Goal: Information Seeking & Learning: Check status

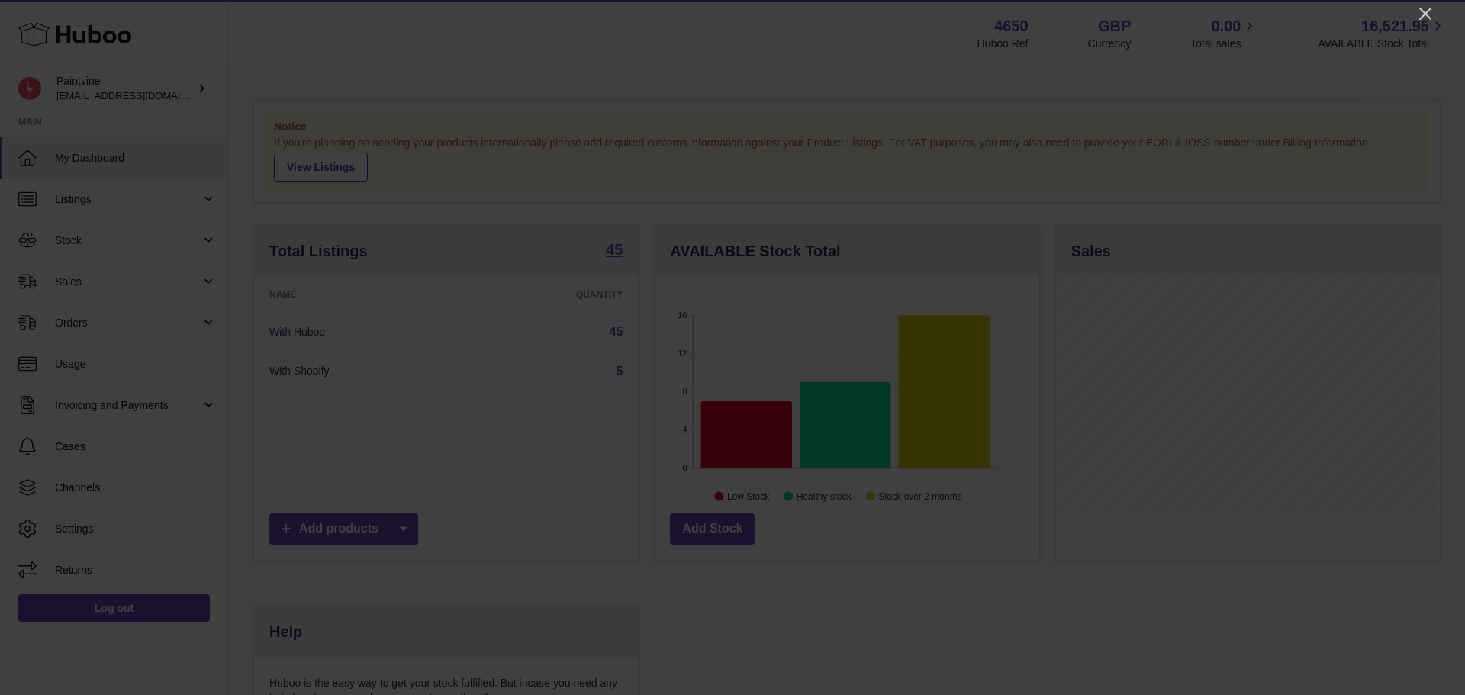
scroll to position [238, 384]
click at [1420, 14] on icon "Close" at bounding box center [1425, 14] width 18 height 18
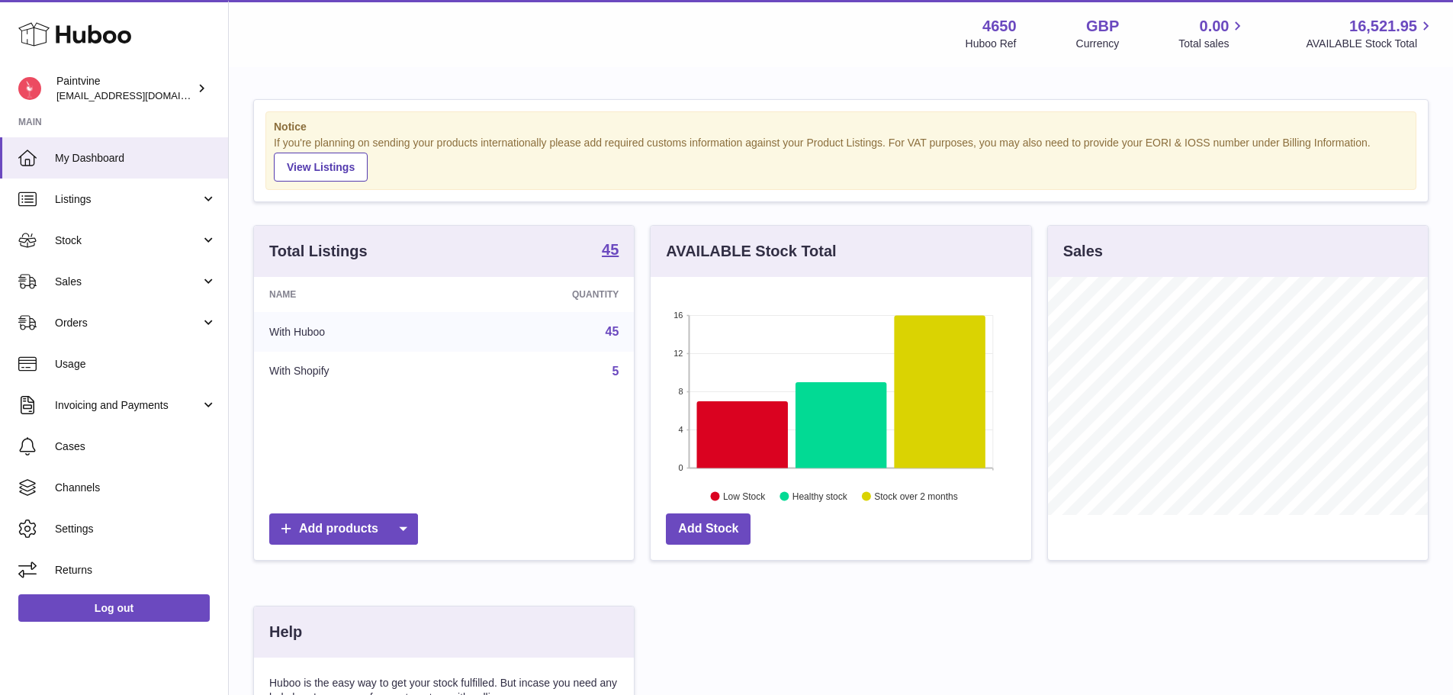
scroll to position [762571, 762429]
click at [133, 279] on span "Sales" at bounding box center [128, 282] width 146 height 14
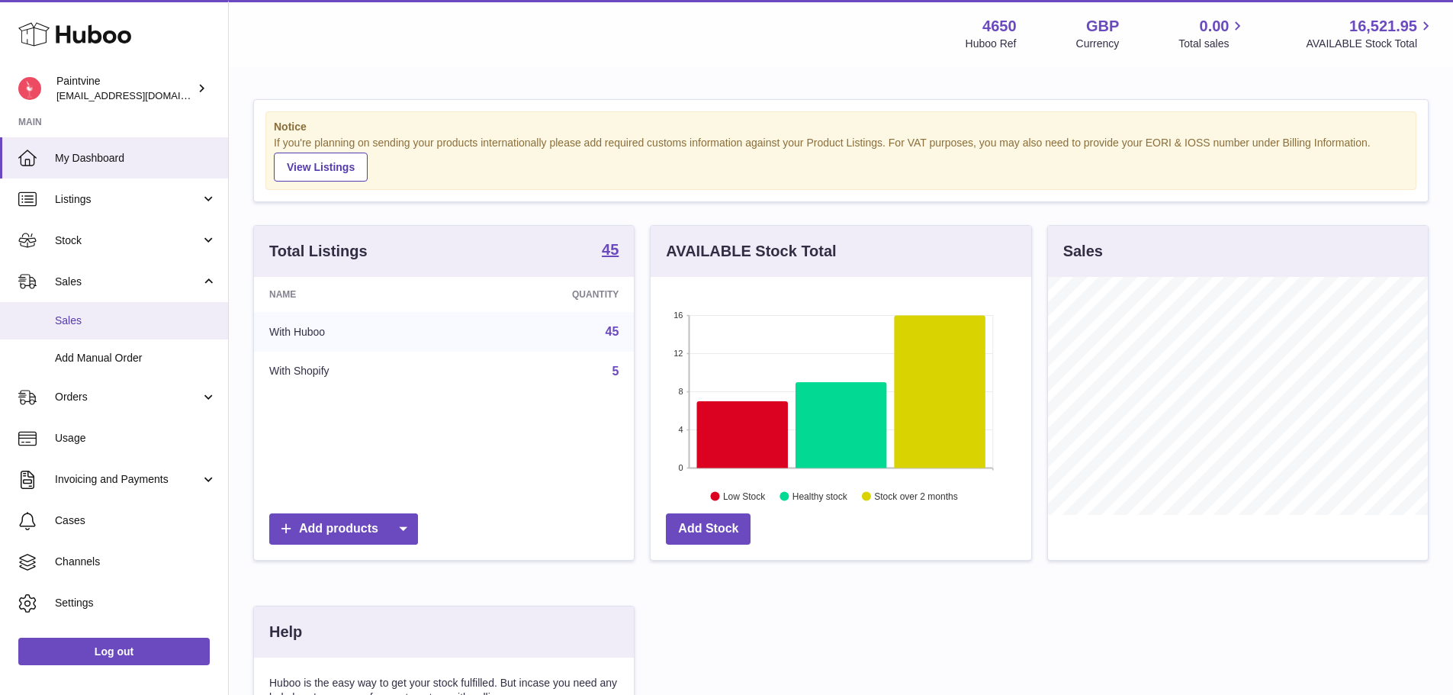
click at [111, 317] on span "Sales" at bounding box center [136, 321] width 162 height 14
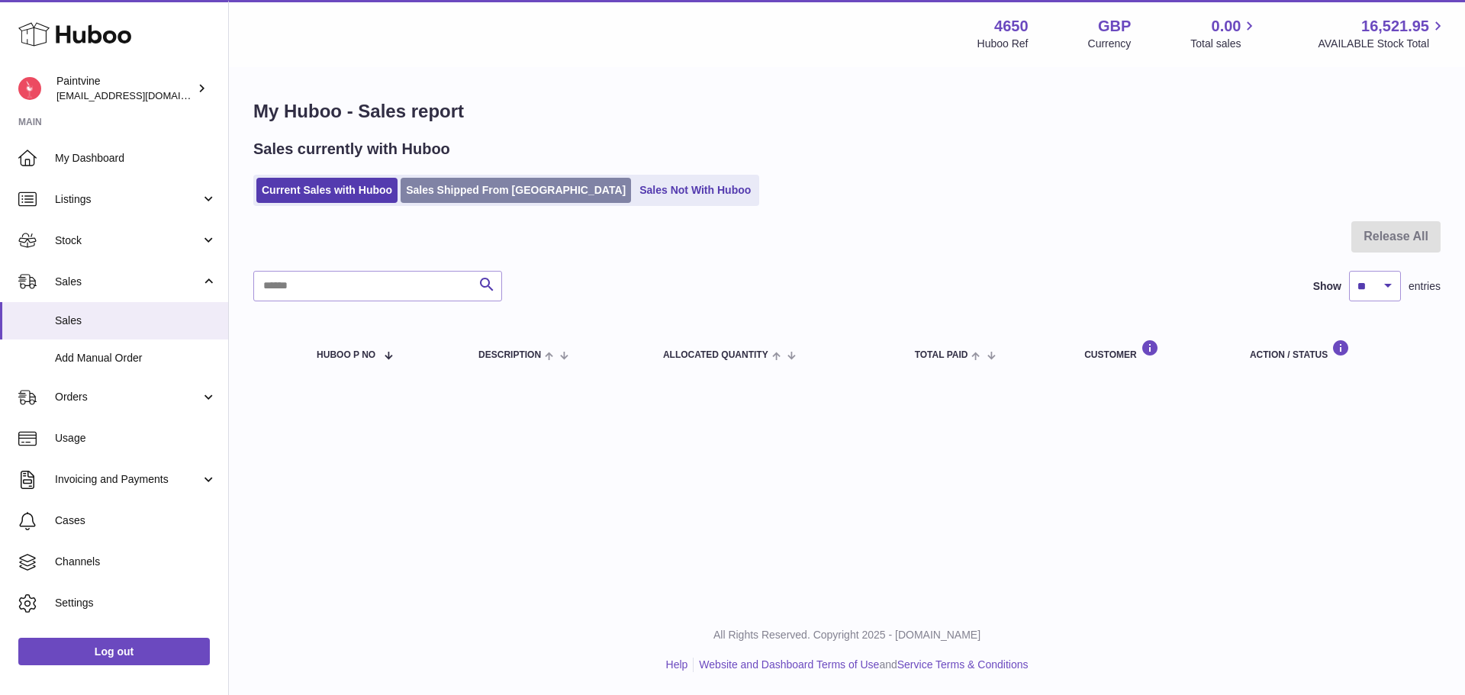
click at [435, 193] on link "Sales Shipped From [GEOGRAPHIC_DATA]" at bounding box center [515, 190] width 230 height 25
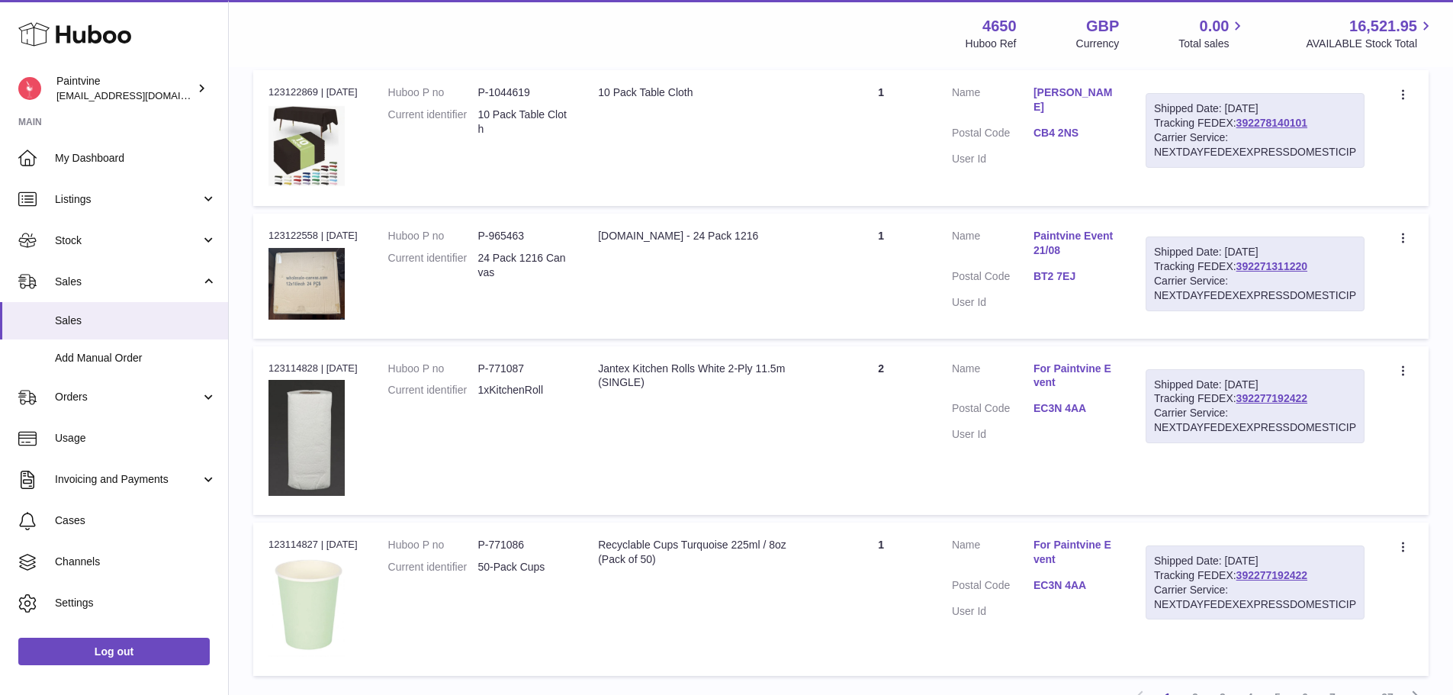
scroll to position [1388, 0]
click at [1079, 270] on link "BT2 7EJ" at bounding box center [1075, 276] width 82 height 14
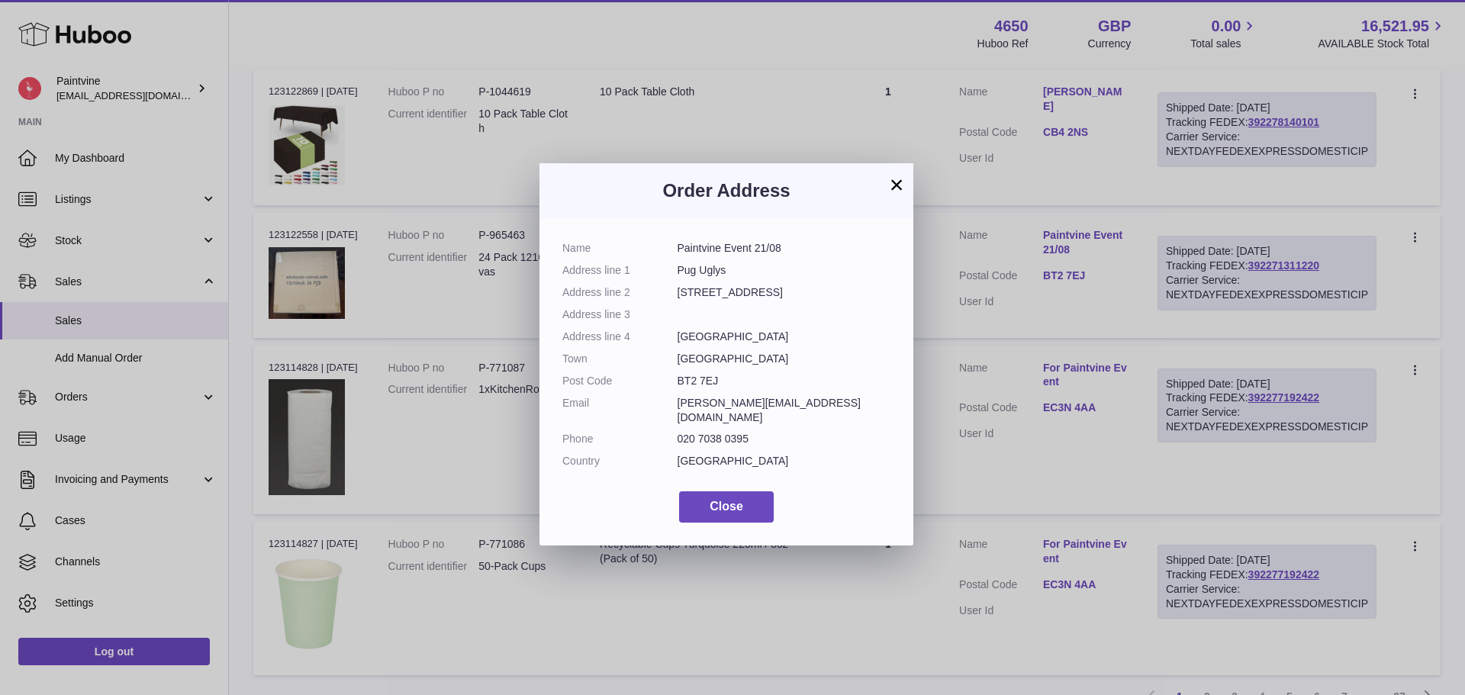
click at [899, 181] on button "×" at bounding box center [896, 184] width 18 height 18
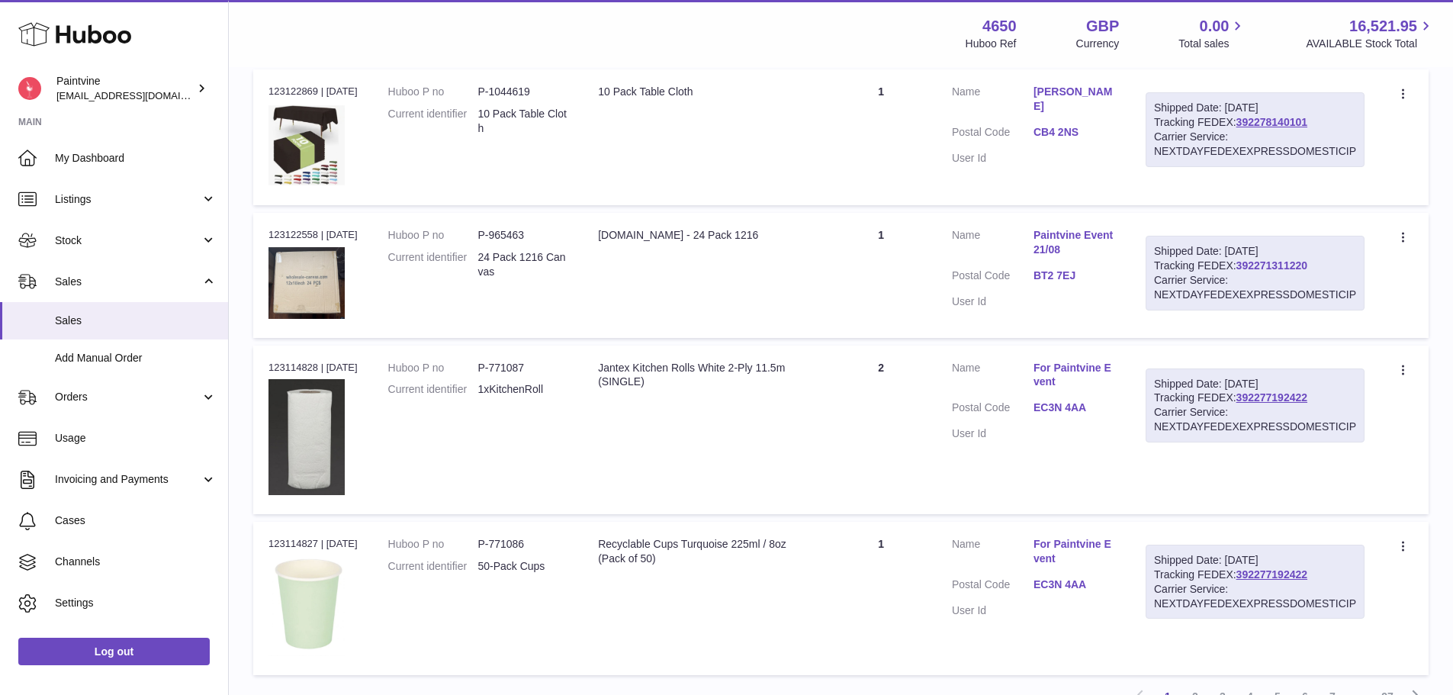
drag, startPoint x: 1262, startPoint y: 257, endPoint x: 1278, endPoint y: 268, distance: 19.3
click at [1045, 407] on link "EC3N 4AA" at bounding box center [1075, 407] width 82 height 14
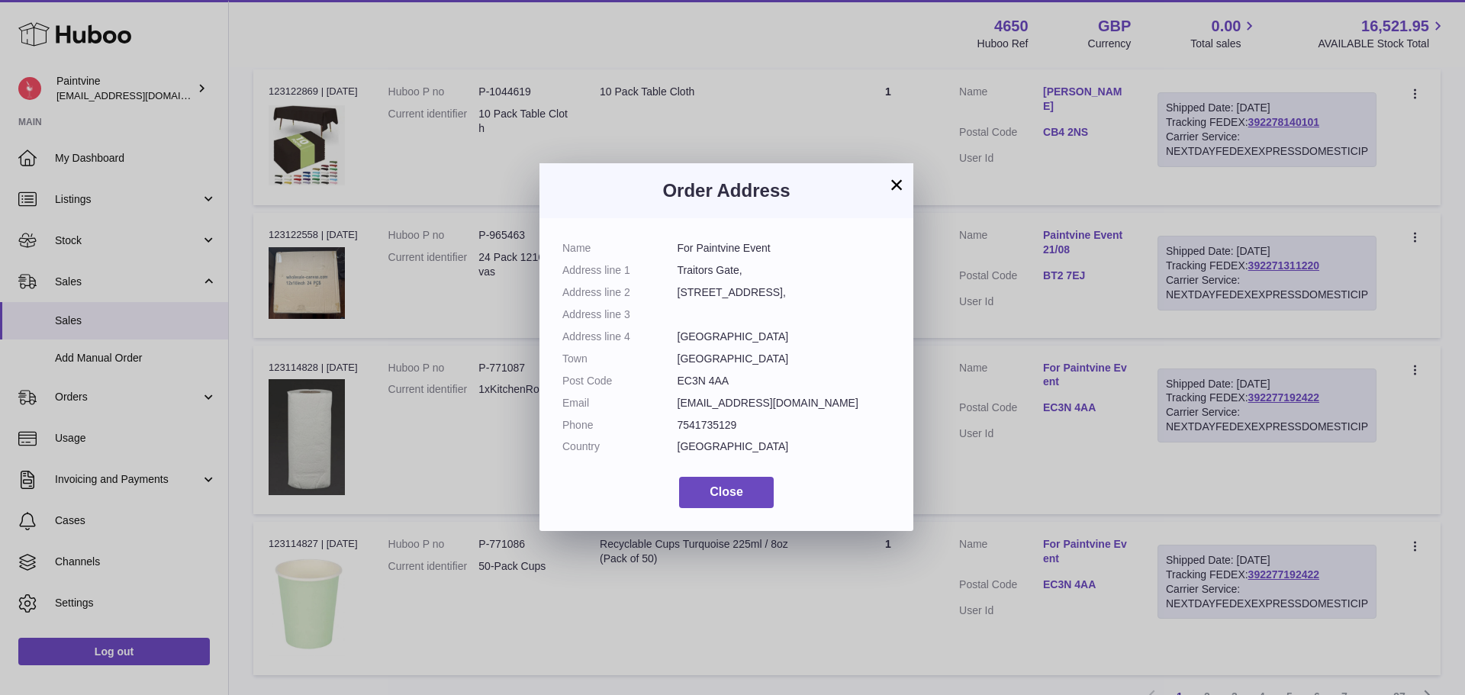
drag, startPoint x: 896, startPoint y: 181, endPoint x: 924, endPoint y: 160, distance: 34.3
click at [897, 181] on button "×" at bounding box center [896, 184] width 18 height 18
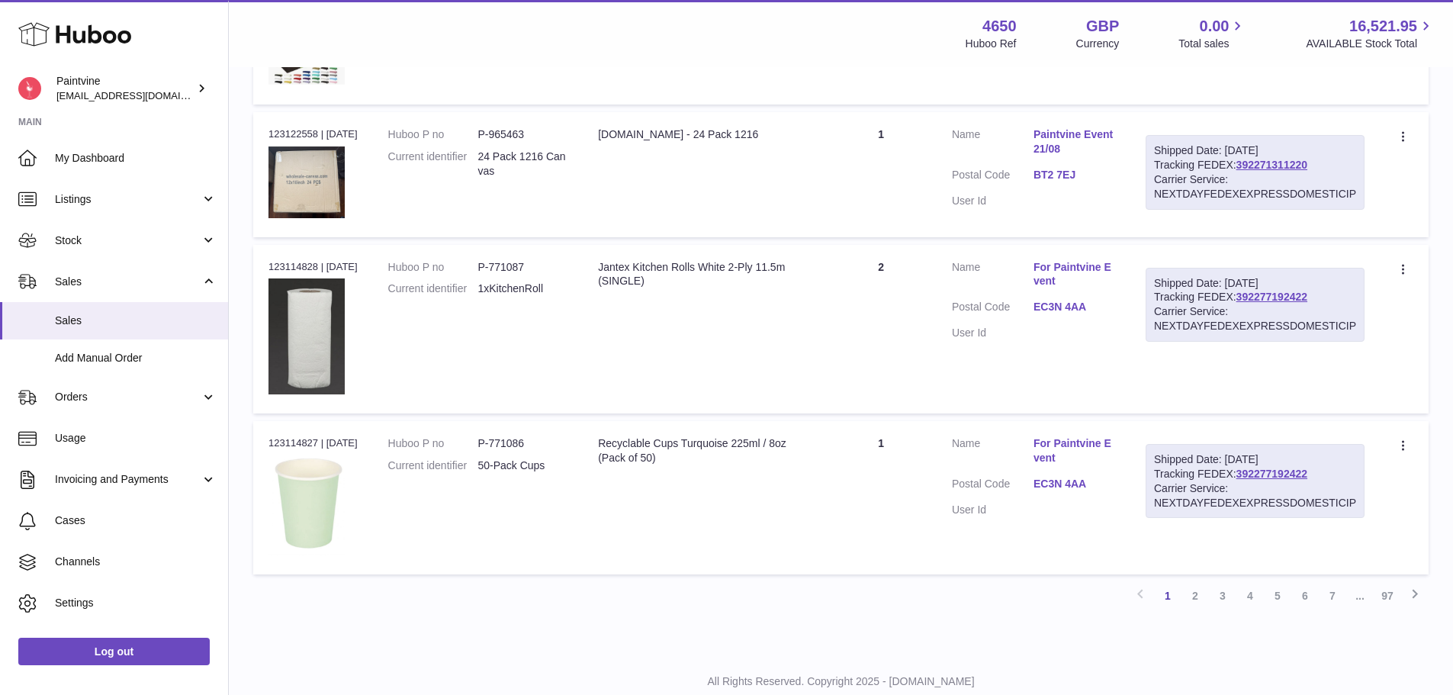
scroll to position [1535, 0]
